Goal: Task Accomplishment & Management: Manage account settings

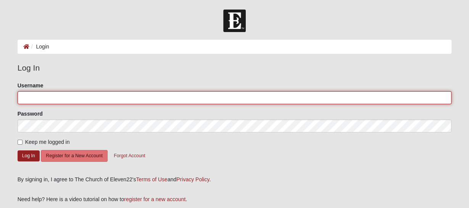
click at [68, 97] on input "Username" at bounding box center [235, 97] width 435 height 13
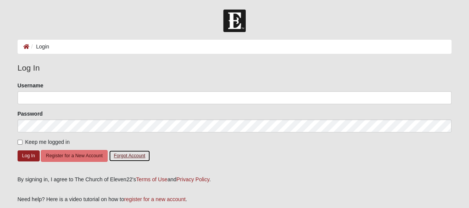
click at [141, 156] on button "Forgot Account" at bounding box center [129, 156] width 41 height 12
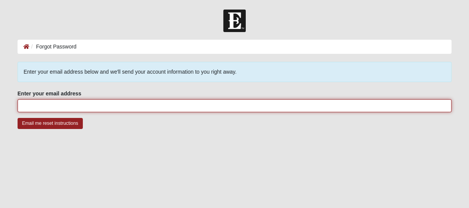
click at [76, 101] on input "Enter your email address" at bounding box center [235, 105] width 435 height 13
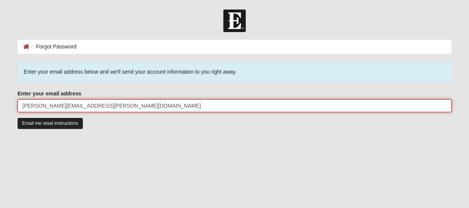
type input "cletus.kilker@gmail.com"
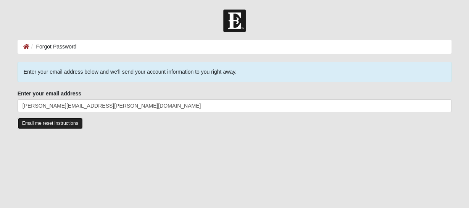
click at [57, 123] on input "Email me reset instructions" at bounding box center [50, 123] width 65 height 11
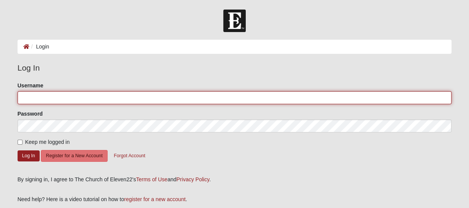
click at [56, 98] on input "Username" at bounding box center [235, 97] width 435 height 13
type input "ckilker01@gmail.com"
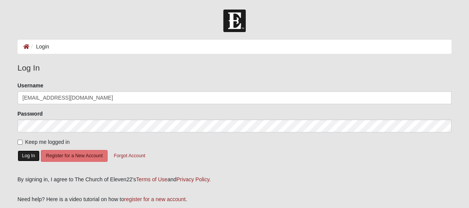
click at [33, 156] on button "Log In" at bounding box center [29, 155] width 22 height 11
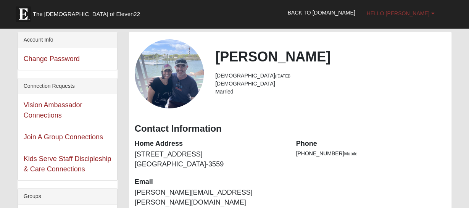
click at [424, 10] on link "Hello [PERSON_NAME]" at bounding box center [400, 13] width 79 height 19
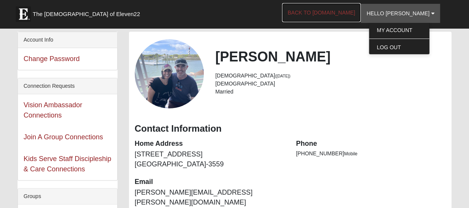
click at [343, 11] on link "Back to [DOMAIN_NAME]" at bounding box center [321, 12] width 79 height 19
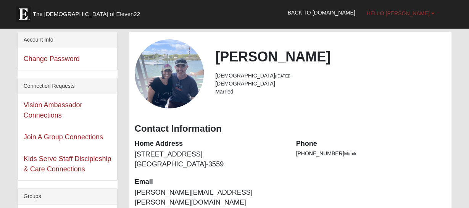
click at [401, 11] on span "Hello [PERSON_NAME]" at bounding box center [398, 13] width 63 height 6
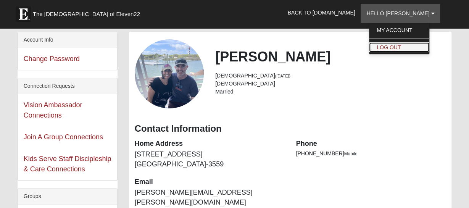
click at [399, 47] on link "Log Out" at bounding box center [399, 47] width 60 height 10
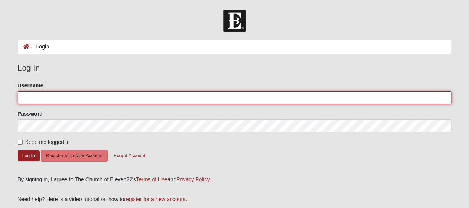
click at [82, 94] on input "Username" at bounding box center [235, 97] width 435 height 13
type input "c"
